Goal: Task Accomplishment & Management: Use online tool/utility

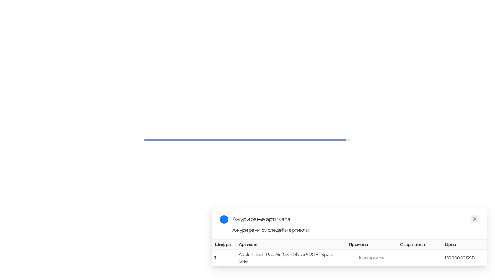
click at [471, 218] on link "Close" at bounding box center [475, 219] width 8 height 8
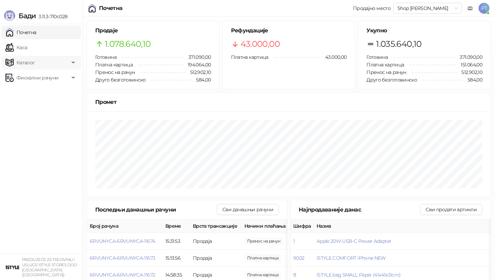
click at [36, 65] on span "Каталог" at bounding box center [37, 63] width 64 height 14
click at [33, 118] on span "Фискални рачуни" at bounding box center [37, 124] width 42 height 14
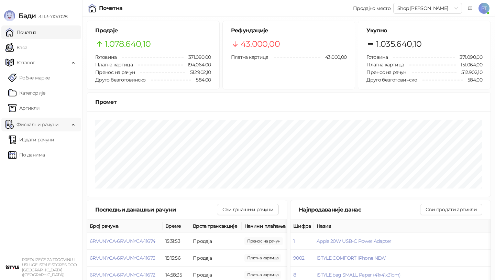
click at [33, 123] on span "Фискални рачуни" at bounding box center [37, 124] width 42 height 14
click at [34, 127] on span "Фискални рачуни" at bounding box center [37, 124] width 42 height 14
click at [33, 136] on link "Издати рачуни" at bounding box center [31, 140] width 46 height 14
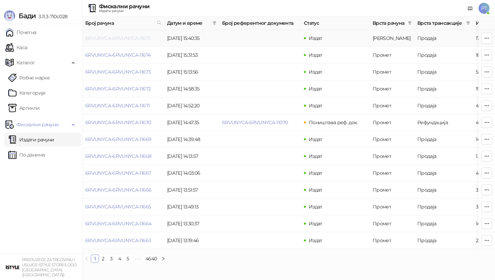
click at [128, 39] on link "6RVUNYCA-6RVUNYCA-11675" at bounding box center [117, 38] width 65 height 6
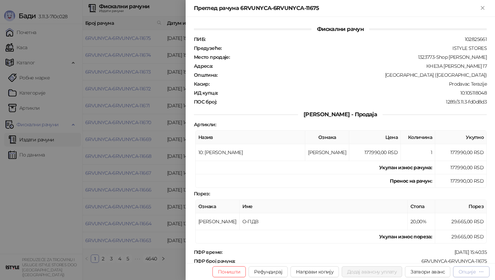
click at [474, 272] on div "Опције" at bounding box center [466, 271] width 17 height 6
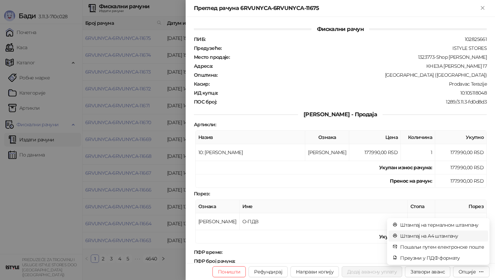
click at [445, 236] on span "Штампај на А4 штампачу" at bounding box center [442, 236] width 84 height 8
